Goal: Transaction & Acquisition: Purchase product/service

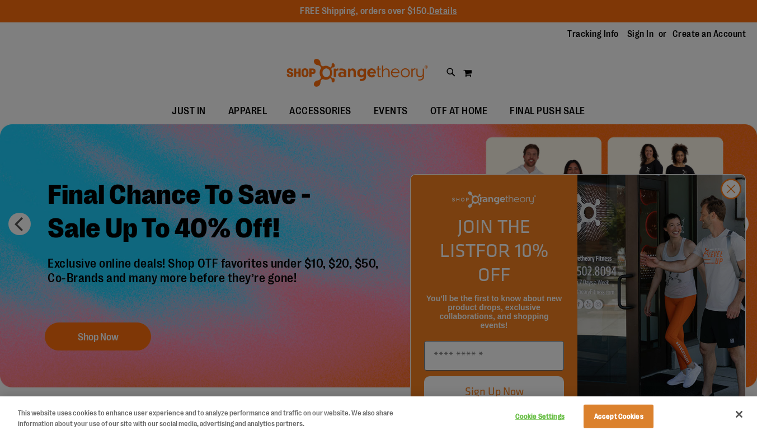
click at [725, 213] on div at bounding box center [378, 217] width 757 height 435
click at [731, 214] on div at bounding box center [378, 217] width 757 height 435
click at [738, 415] on button "Close" at bounding box center [739, 414] width 25 height 25
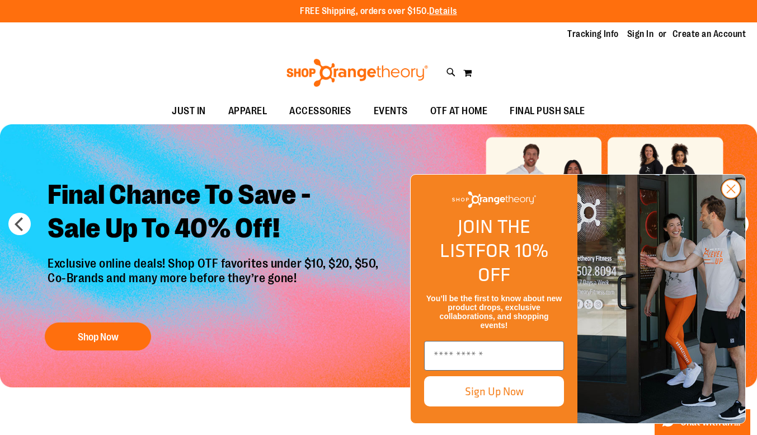
click at [726, 198] on circle "Close dialog" at bounding box center [731, 189] width 18 height 18
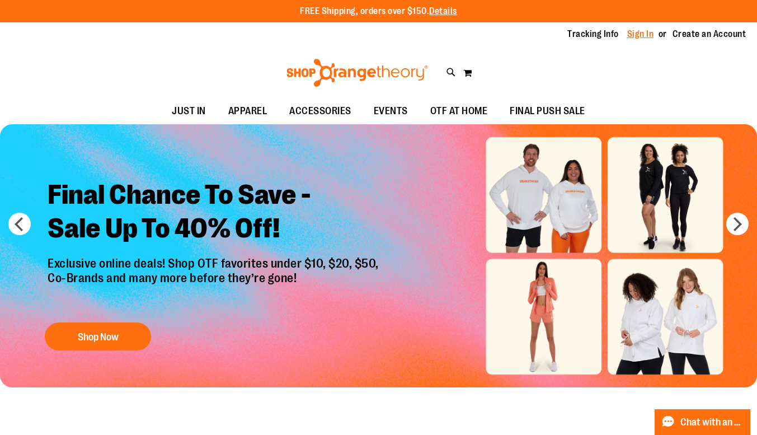
click at [636, 32] on link "Sign In" at bounding box center [640, 34] width 27 height 12
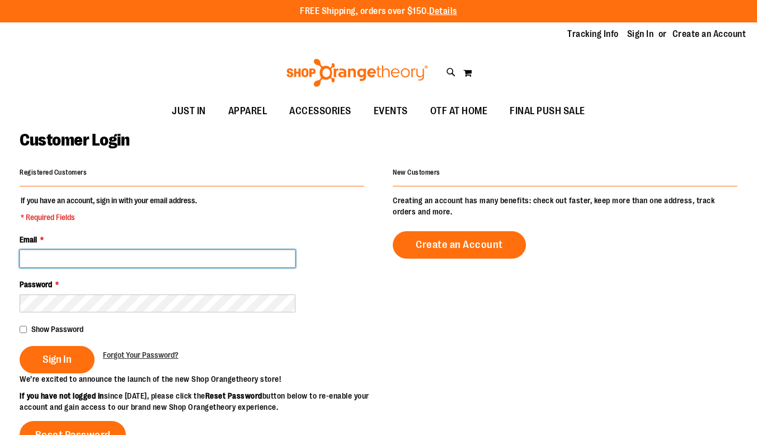
click at [212, 263] on input "Email *" at bounding box center [158, 259] width 276 height 18
type input "**********"
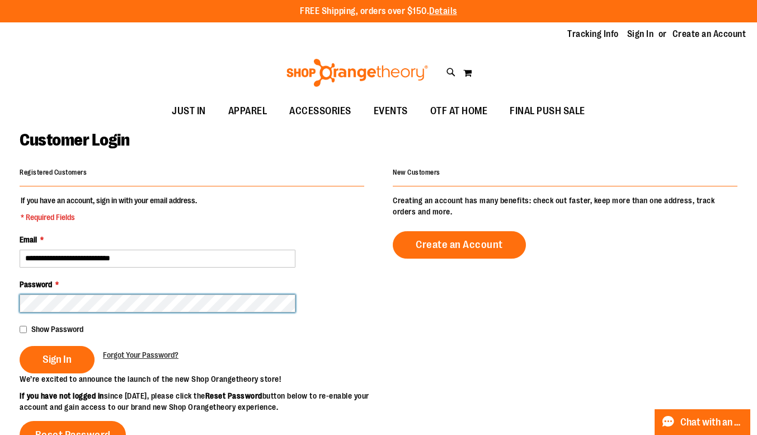
click at [20, 346] on button "Sign In" at bounding box center [57, 359] width 75 height 27
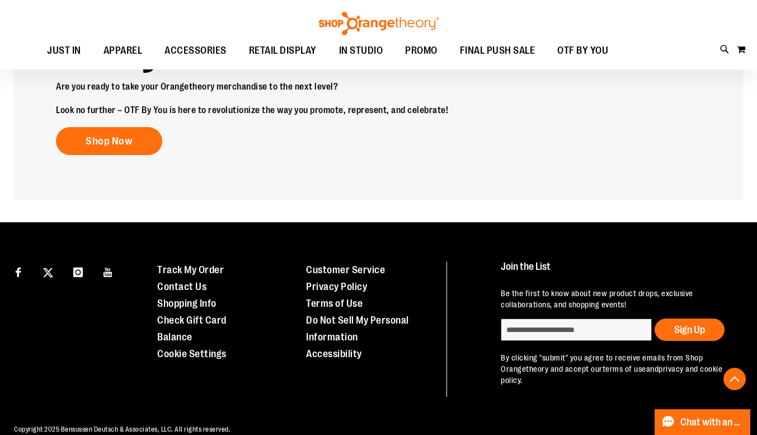
scroll to position [1488, 0]
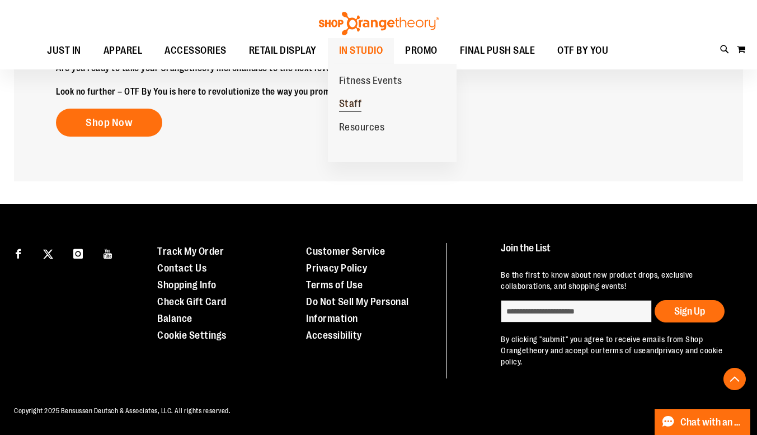
click at [357, 102] on span "Staff" at bounding box center [350, 105] width 23 height 14
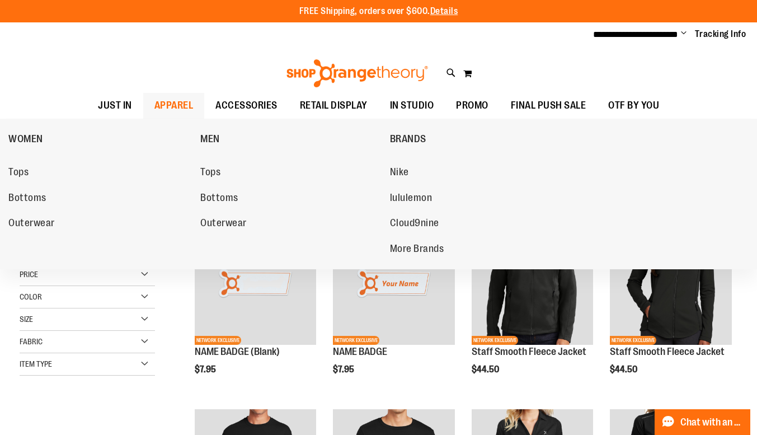
click at [155, 104] on span "APPAREL" at bounding box center [173, 105] width 39 height 25
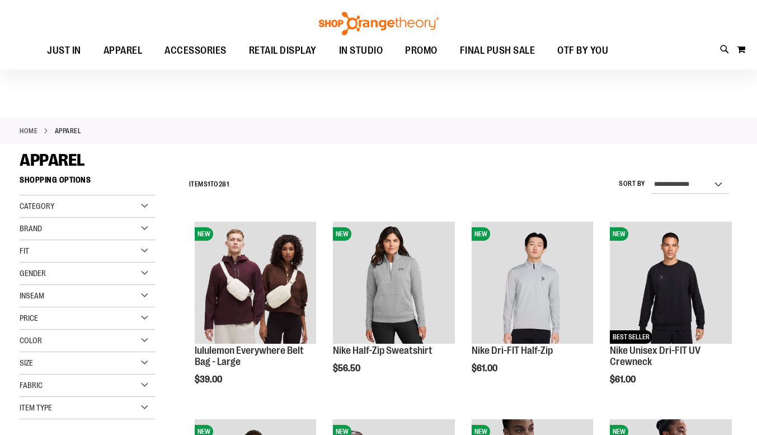
scroll to position [166, 0]
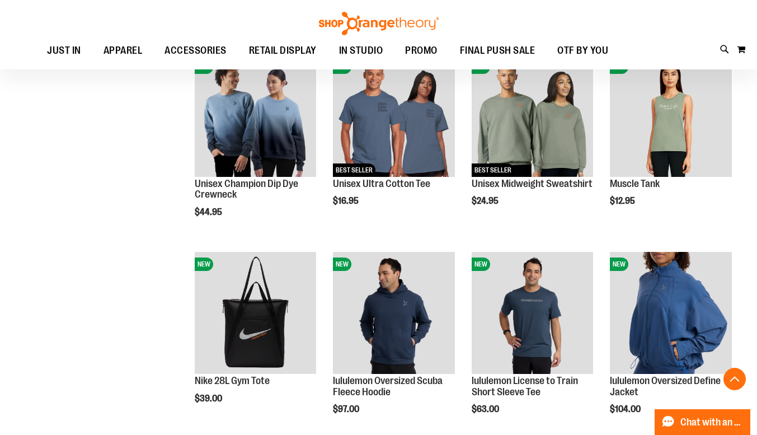
scroll to position [759, 0]
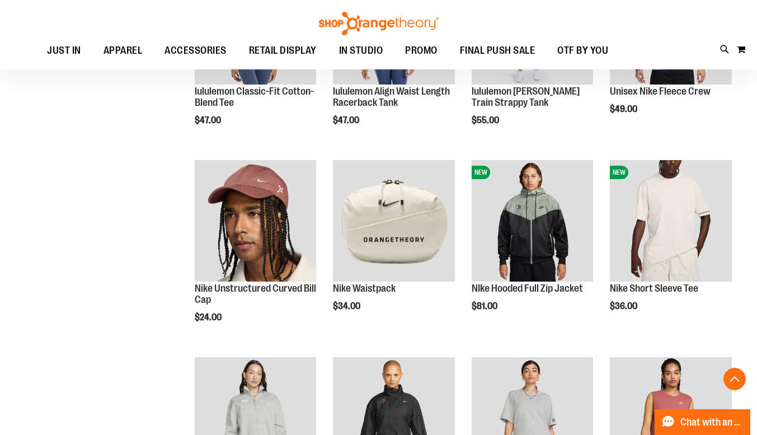
scroll to position [1246, 0]
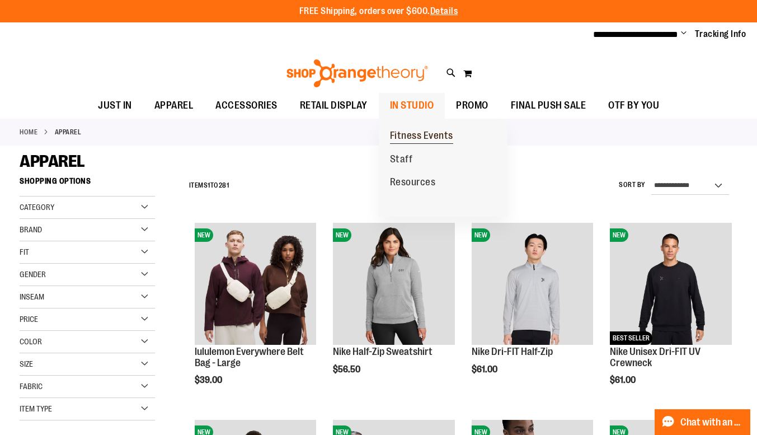
click at [410, 135] on span "Fitness Events" at bounding box center [421, 137] width 63 height 14
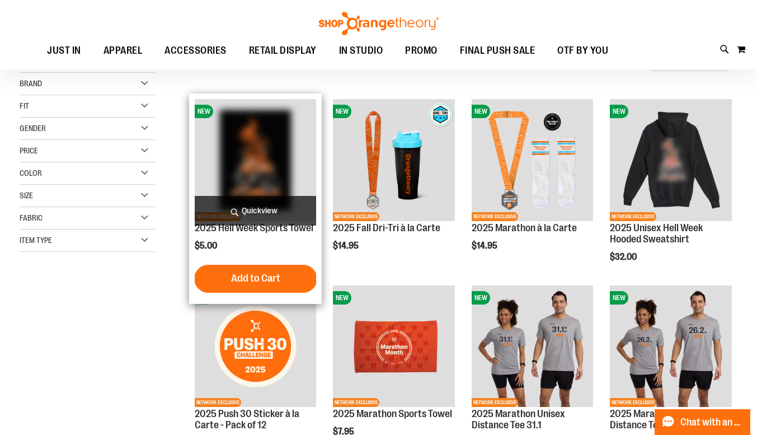
scroll to position [198, 0]
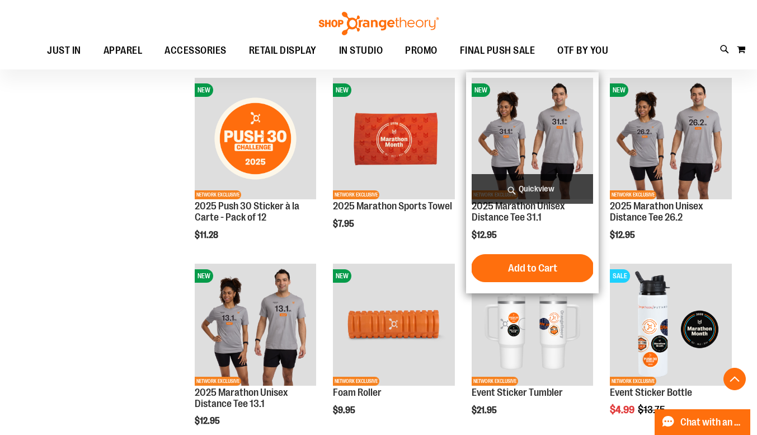
scroll to position [330, 0]
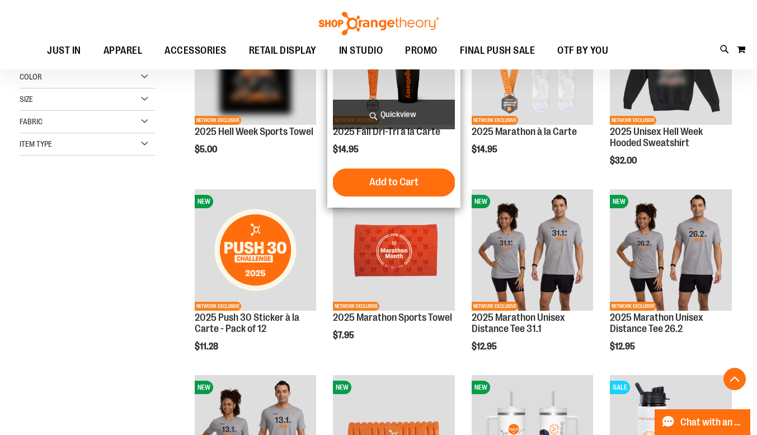
scroll to position [220, 0]
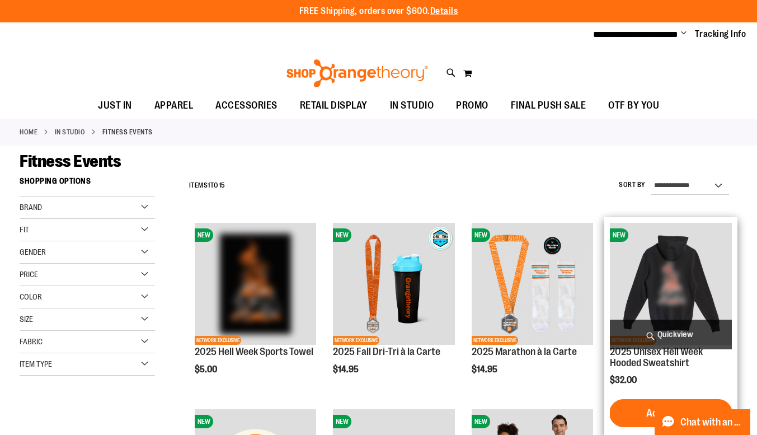
click at [693, 273] on img "product" at bounding box center [671, 284] width 122 height 122
